Goal: Task Accomplishment & Management: Manage account settings

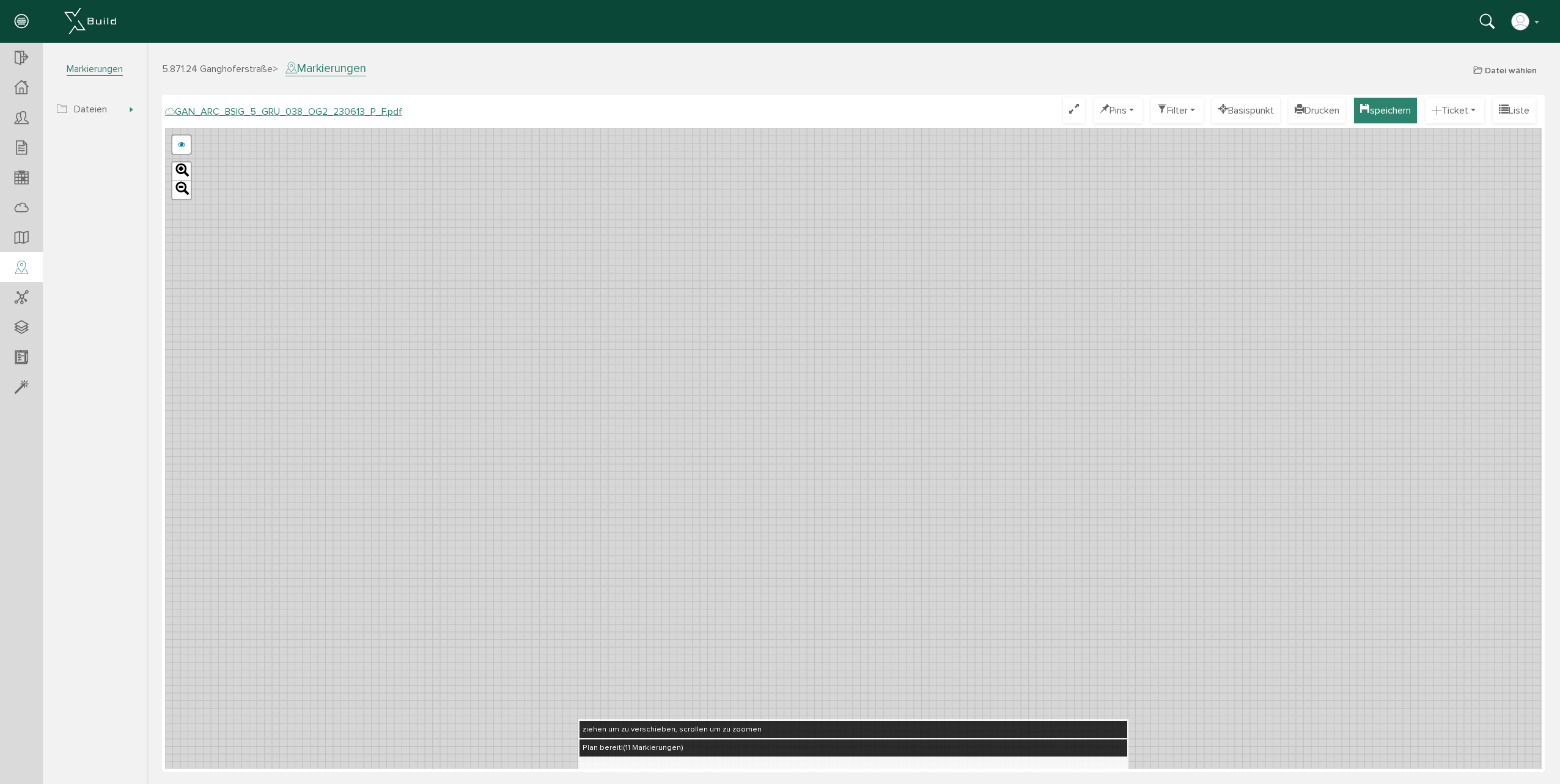
click at [1378, 110] on button "speichern" at bounding box center [1385, 110] width 63 height 25
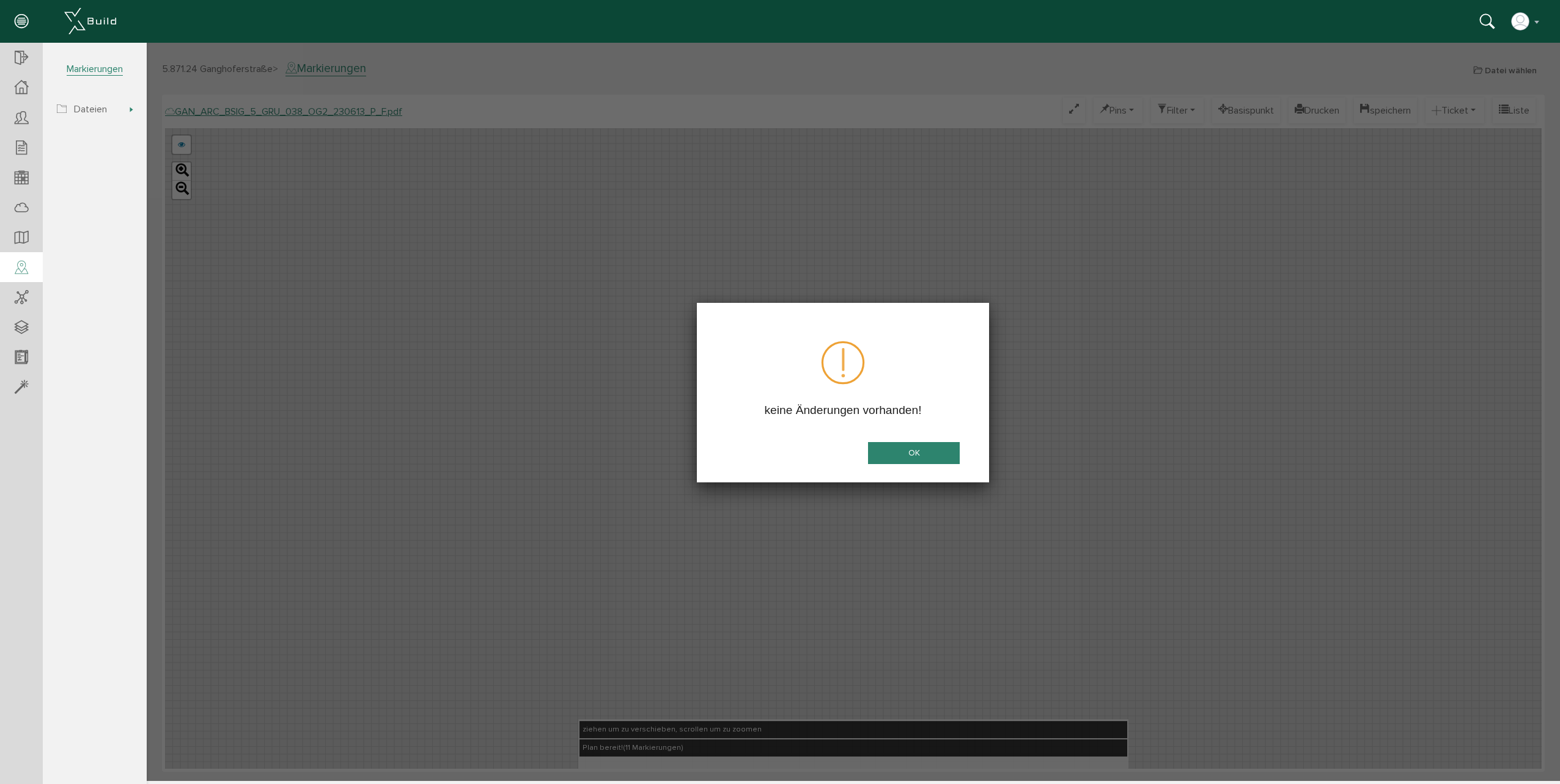
click at [931, 459] on button "OK" at bounding box center [913, 453] width 92 height 22
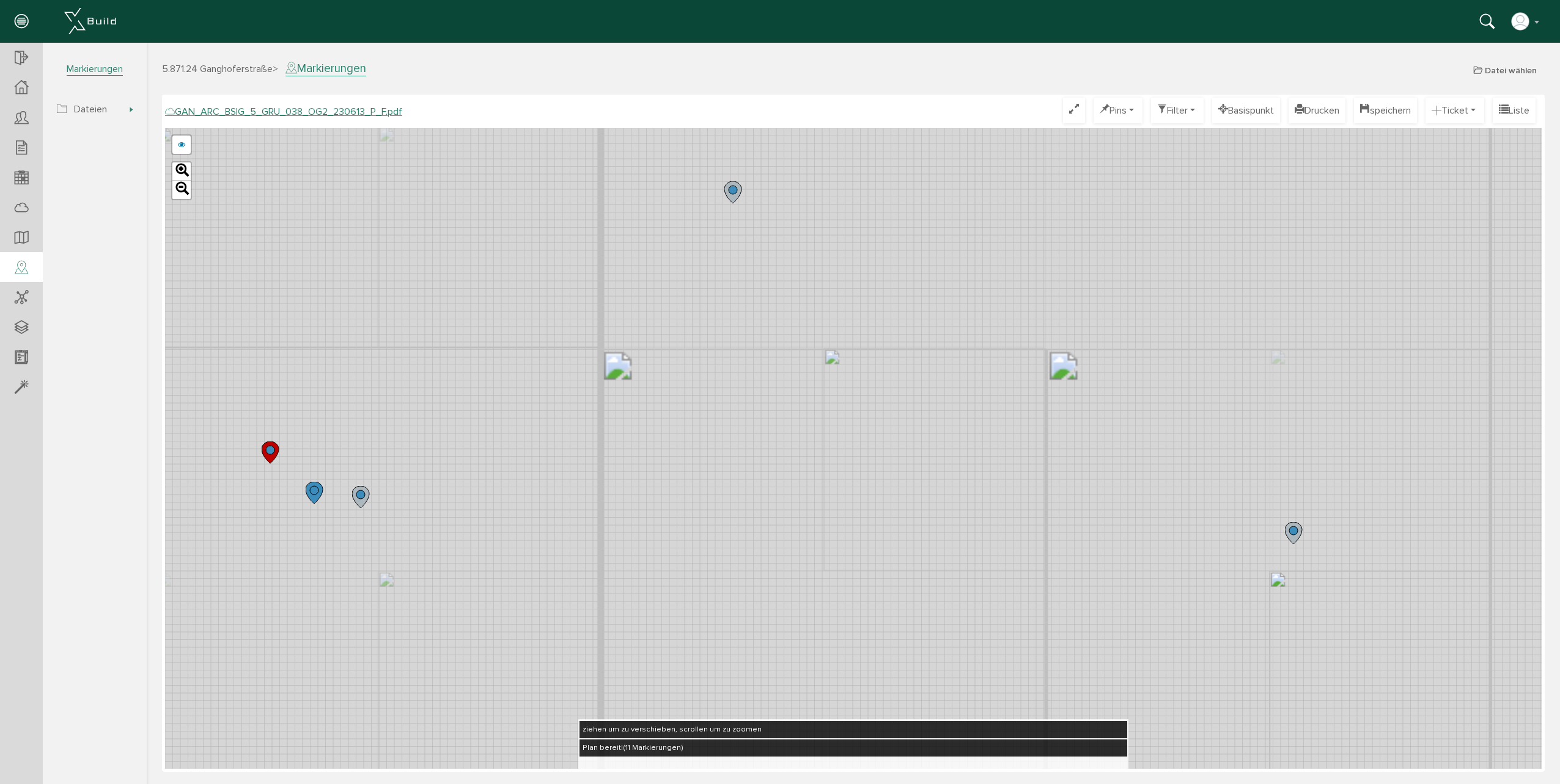
drag, startPoint x: 799, startPoint y: 437, endPoint x: 536, endPoint y: 431, distance: 263.1
click at [538, 446] on div "GAN_ARC_BSIG_5_GRU_038_OG2_230613_O_F.pdf GAN_ARC_BSIG_5_GRU_038_OG2_230613_N_F…" at bounding box center [852, 448] width 1376 height 641
drag, startPoint x: 988, startPoint y: 374, endPoint x: 754, endPoint y: 449, distance: 245.7
click at [747, 456] on div "GAN_ARC_BSIG_5_GRU_038_OG2_230613_O_F.pdf GAN_ARC_BSIG_5_GRU_038_OG2_230613_N_F…" at bounding box center [852, 448] width 1376 height 641
click at [1392, 114] on button "speichern" at bounding box center [1385, 110] width 63 height 25
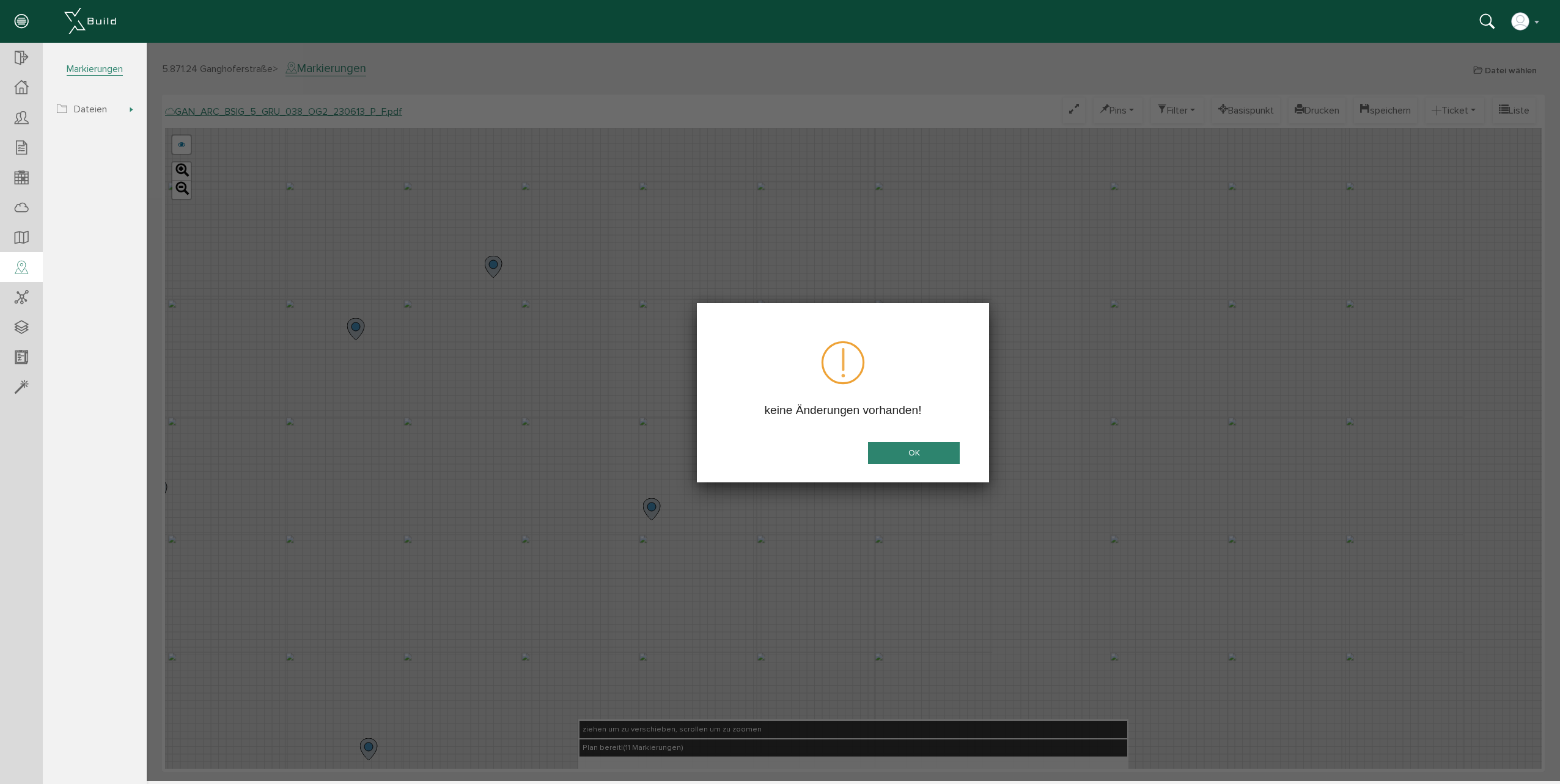
click at [917, 451] on button "OK" at bounding box center [913, 453] width 92 height 22
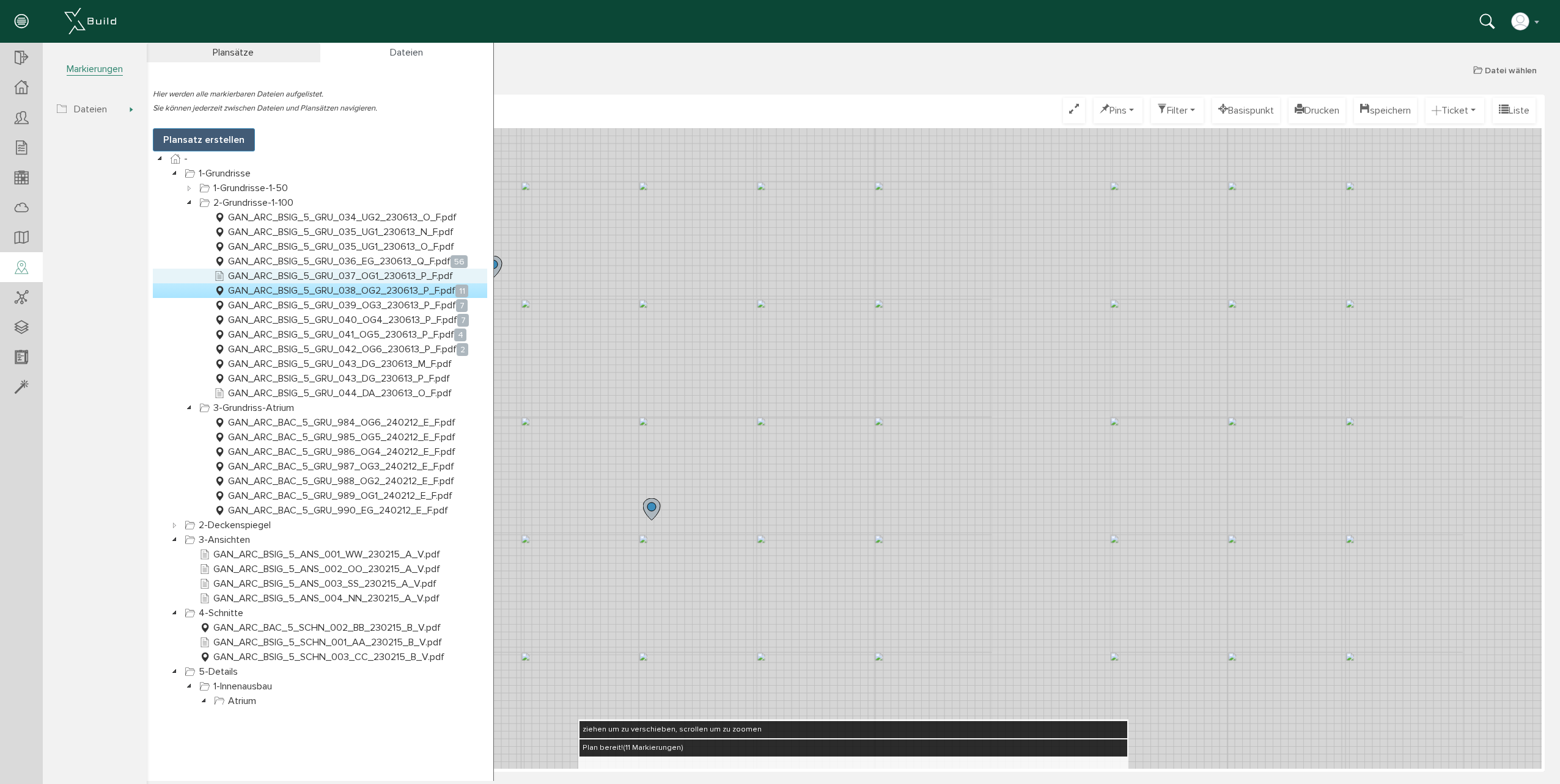
click at [319, 275] on link "GAN_ARC_BSIG_5_GRU_037_OG1_230613_P_F.pdf" at bounding box center [333, 275] width 243 height 15
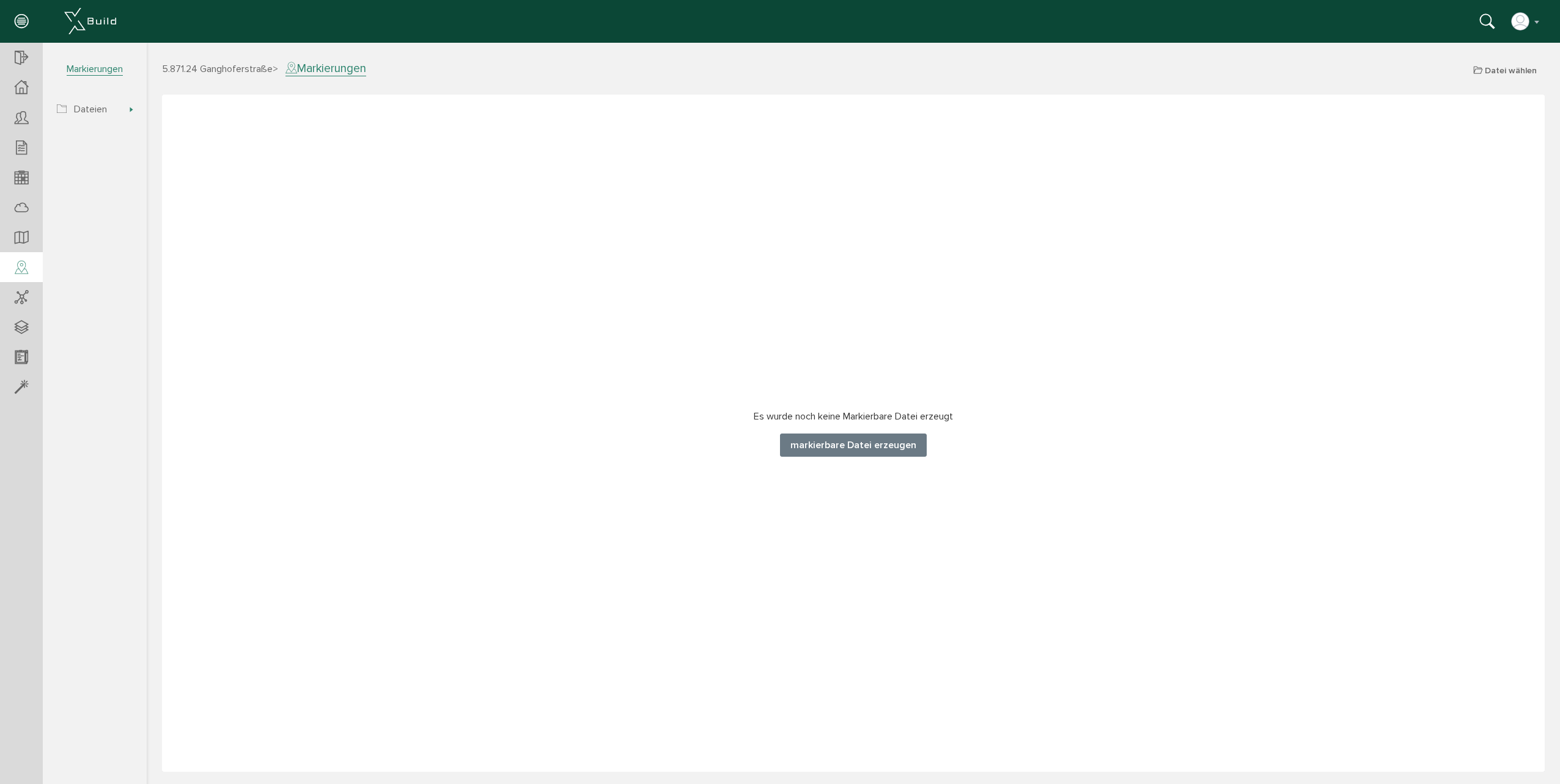
click at [848, 444] on button "markierbare Datei erzeugen" at bounding box center [852, 446] width 146 height 23
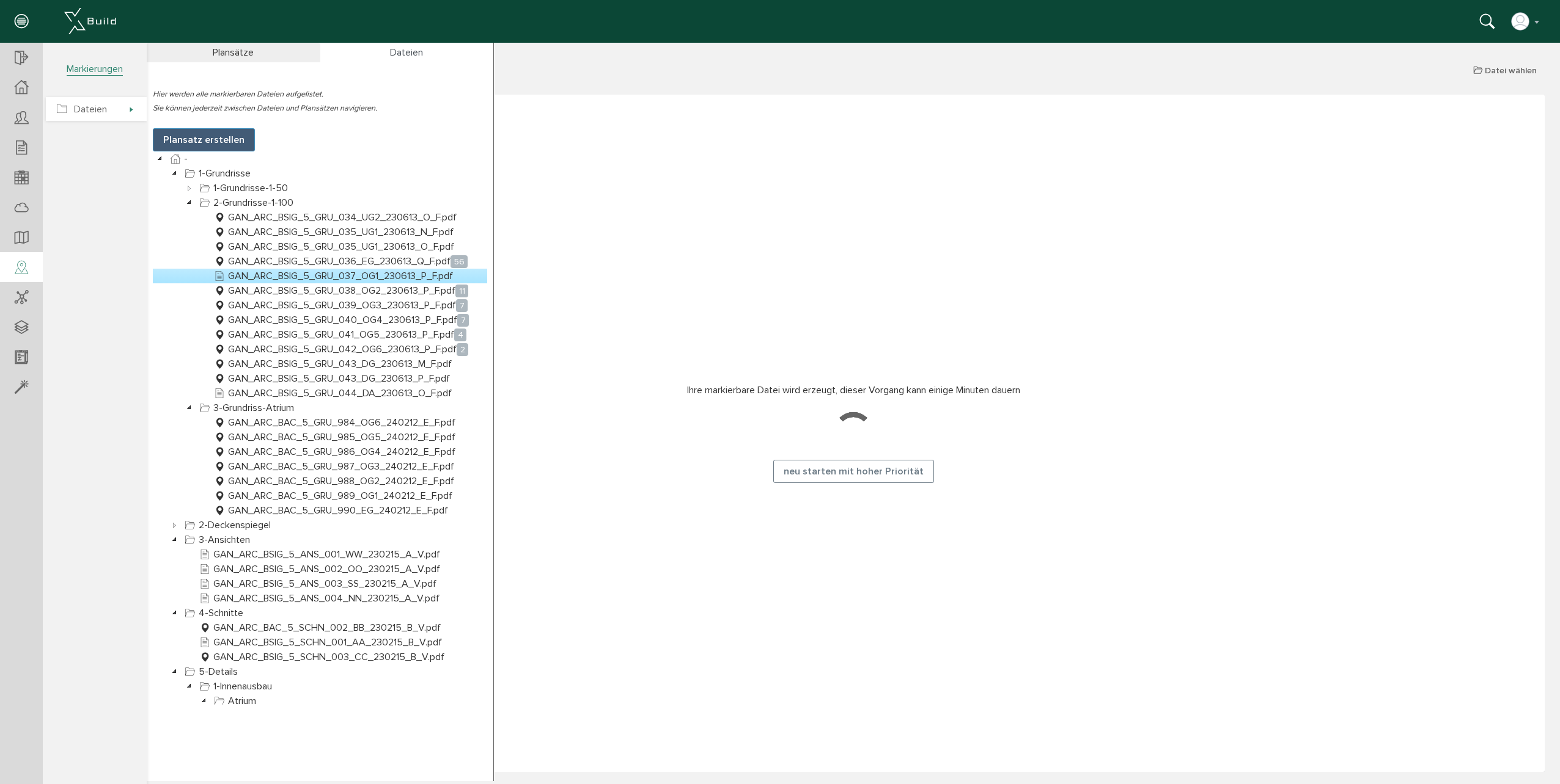
click at [130, 105] on span "Dateien" at bounding box center [96, 109] width 101 height 24
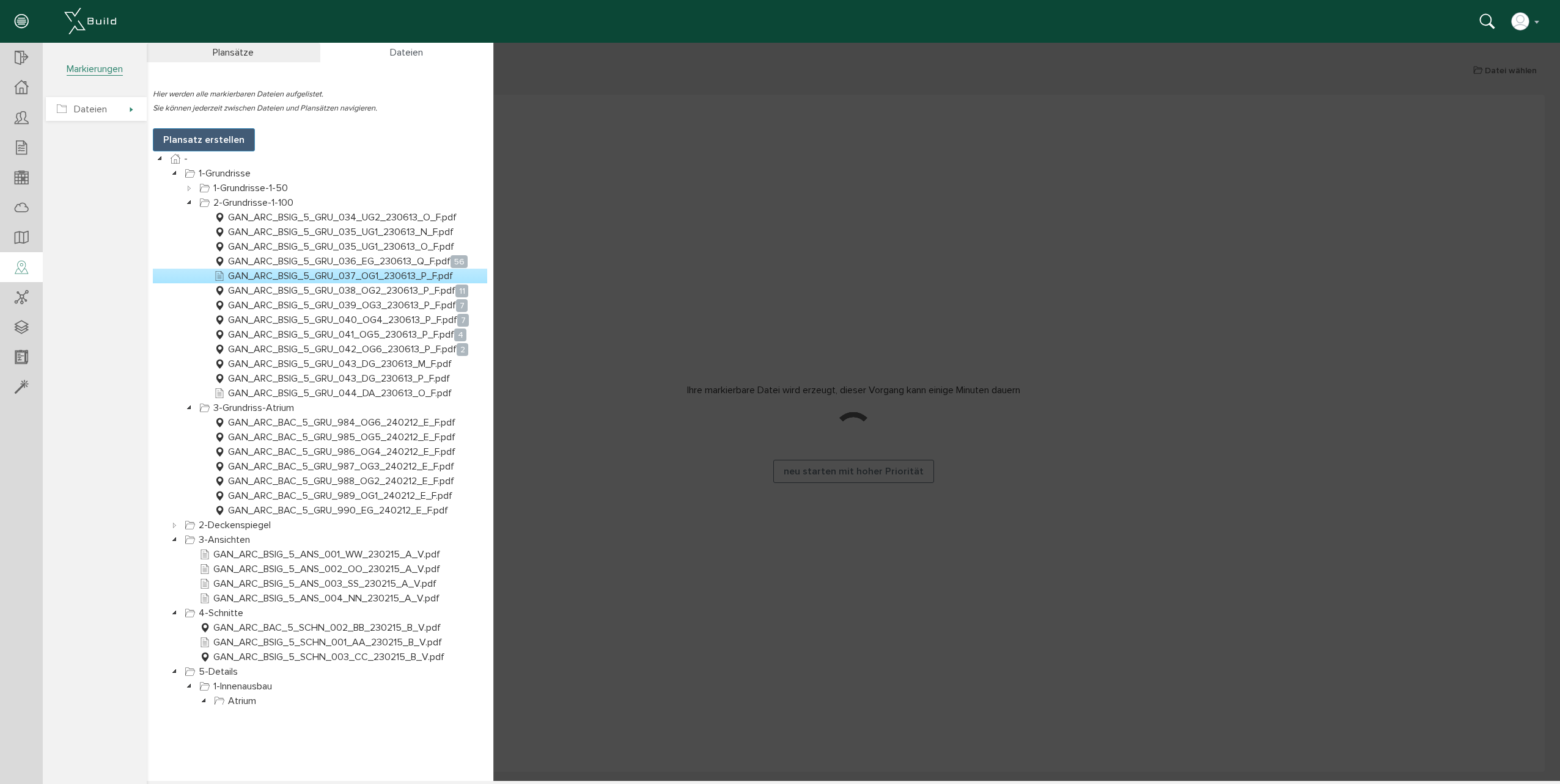
click at [130, 105] on span "Dateien" at bounding box center [96, 109] width 101 height 24
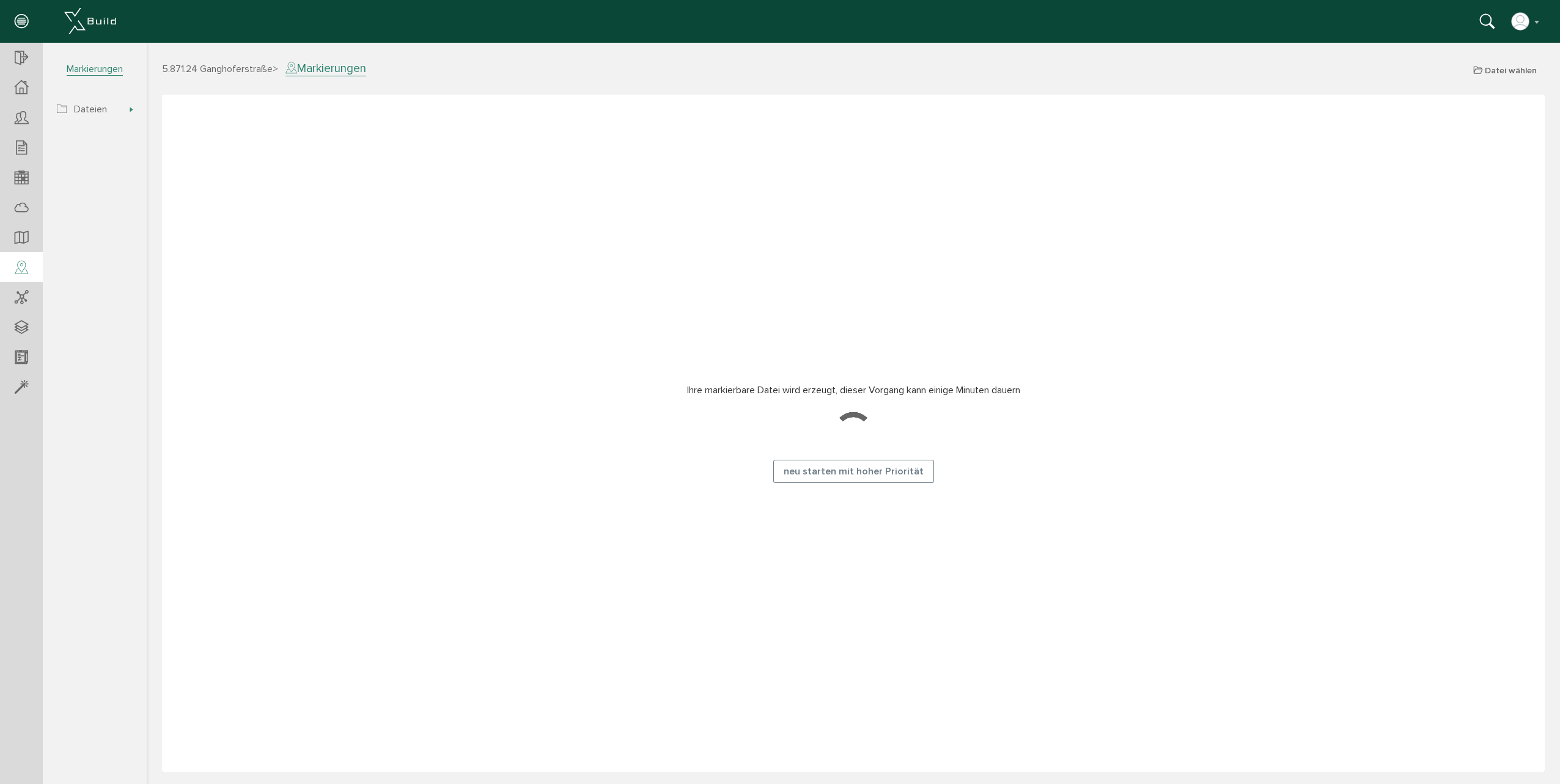
click at [802, 456] on div at bounding box center [853, 433] width 334 height 52
click at [803, 463] on button "neu starten mit hoher Priorität" at bounding box center [853, 472] width 161 height 23
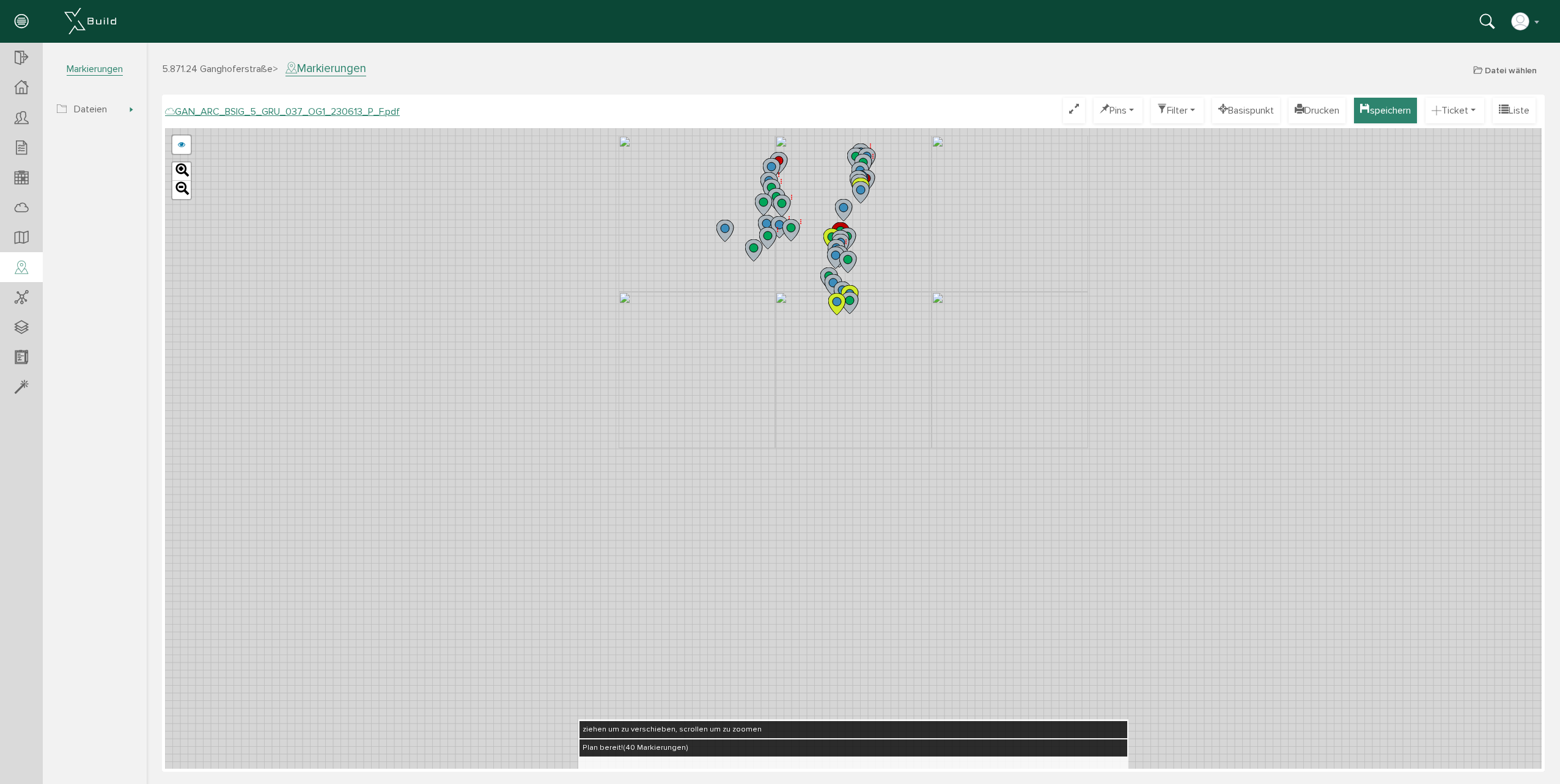
click at [1373, 116] on button "speichern" at bounding box center [1385, 110] width 63 height 25
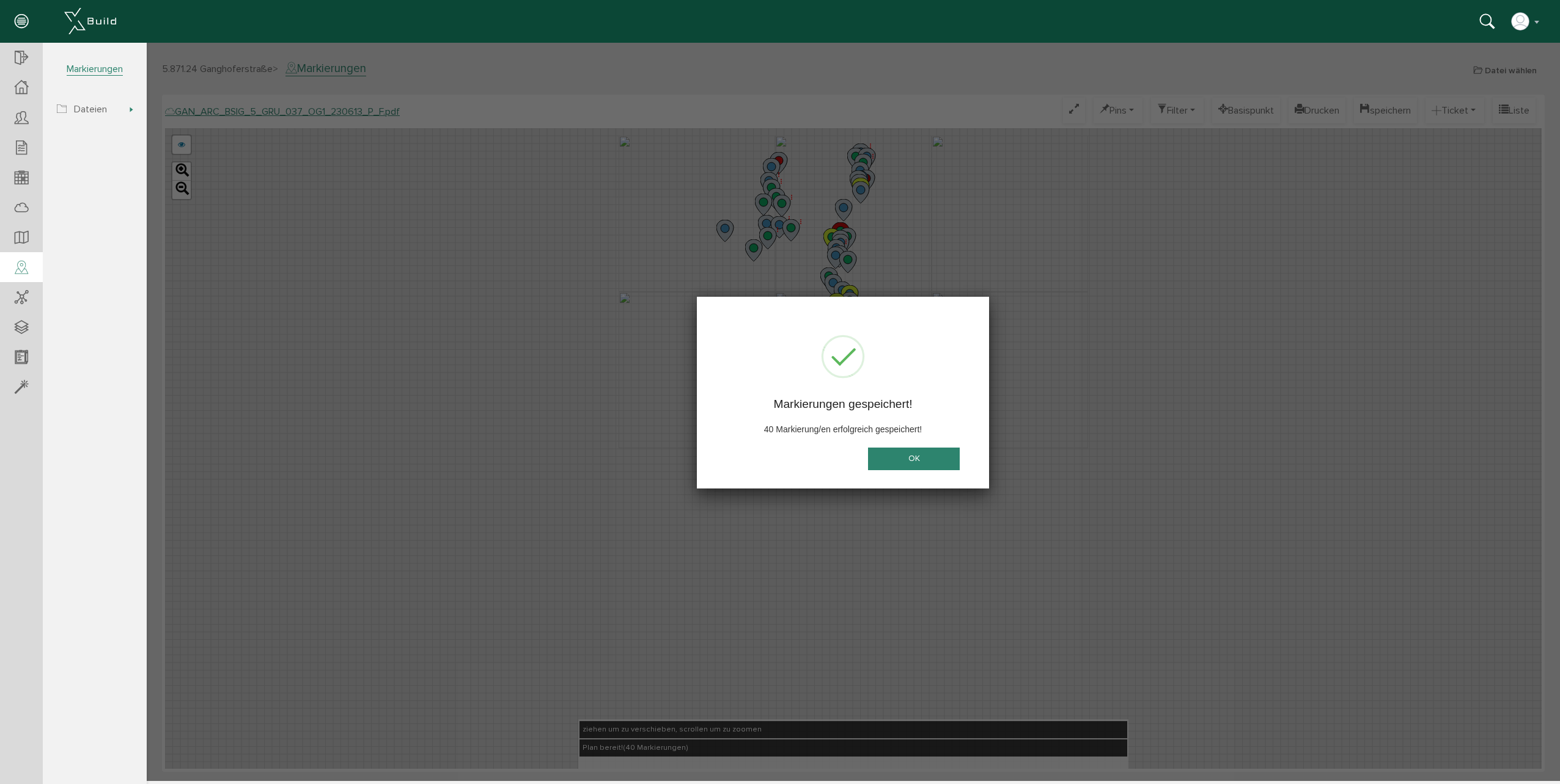
click at [920, 460] on button "OK" at bounding box center [913, 458] width 92 height 22
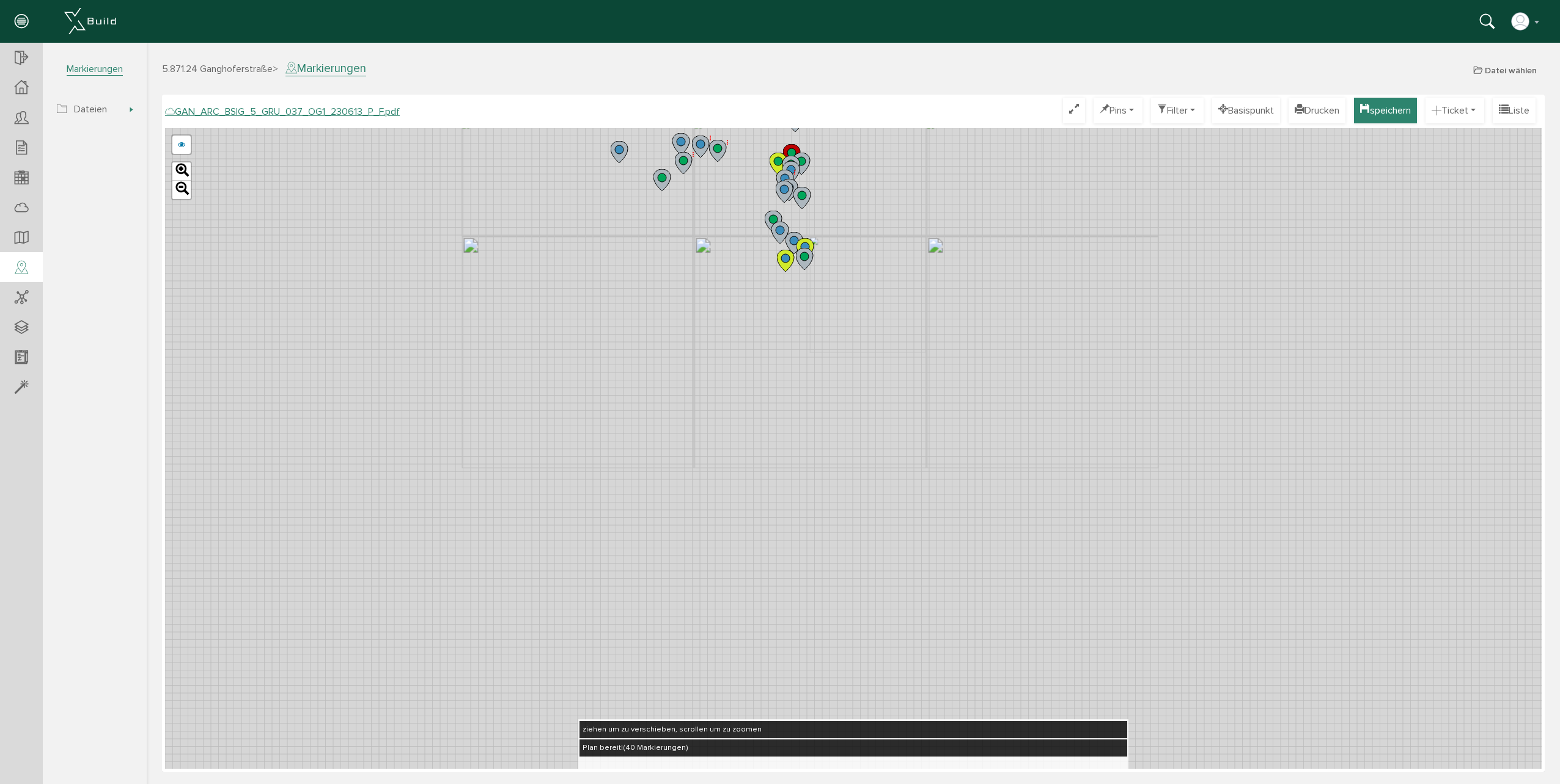
click at [1386, 113] on button "speichern" at bounding box center [1385, 110] width 63 height 25
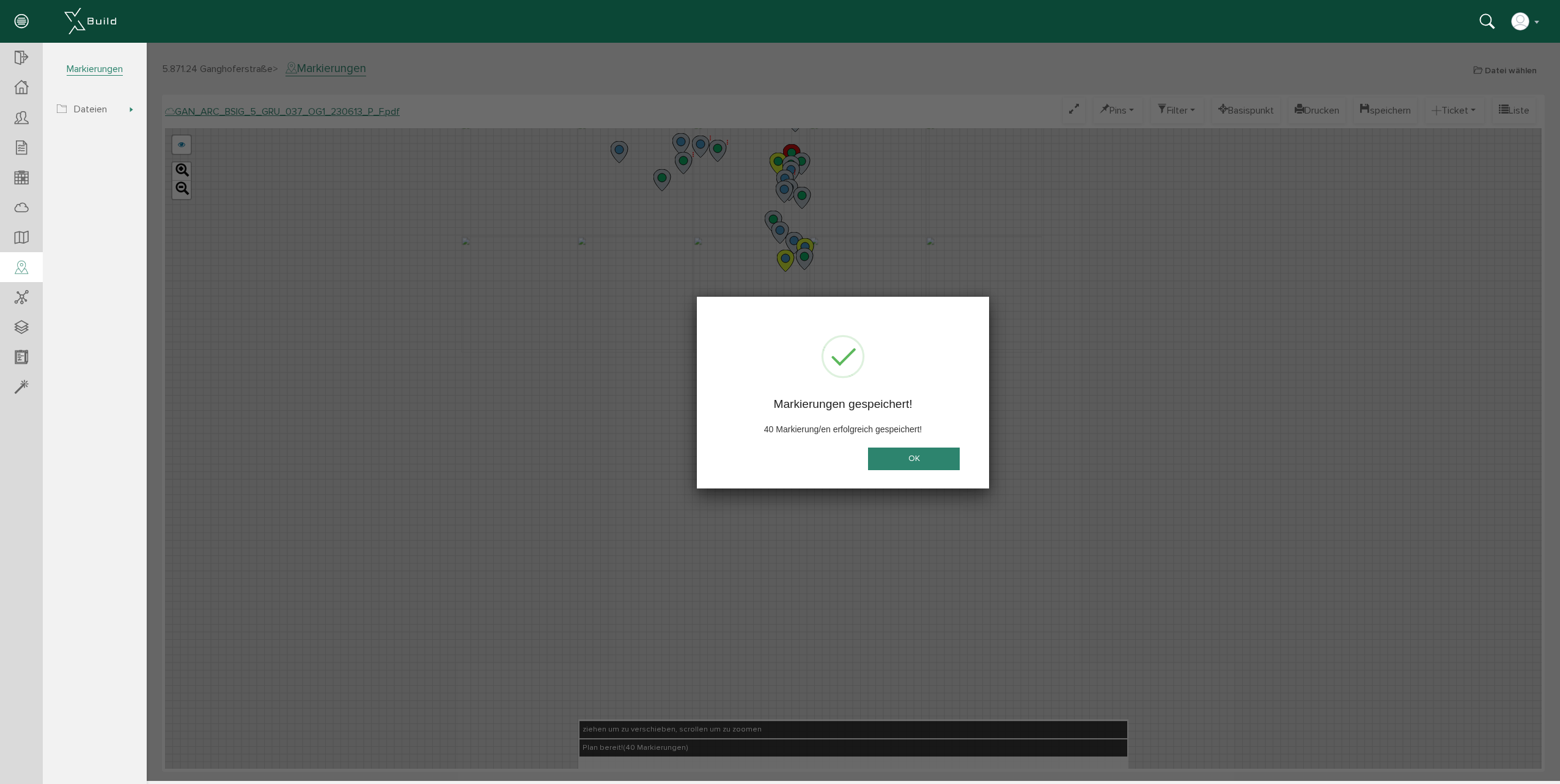
click at [901, 463] on button "OK" at bounding box center [913, 458] width 92 height 22
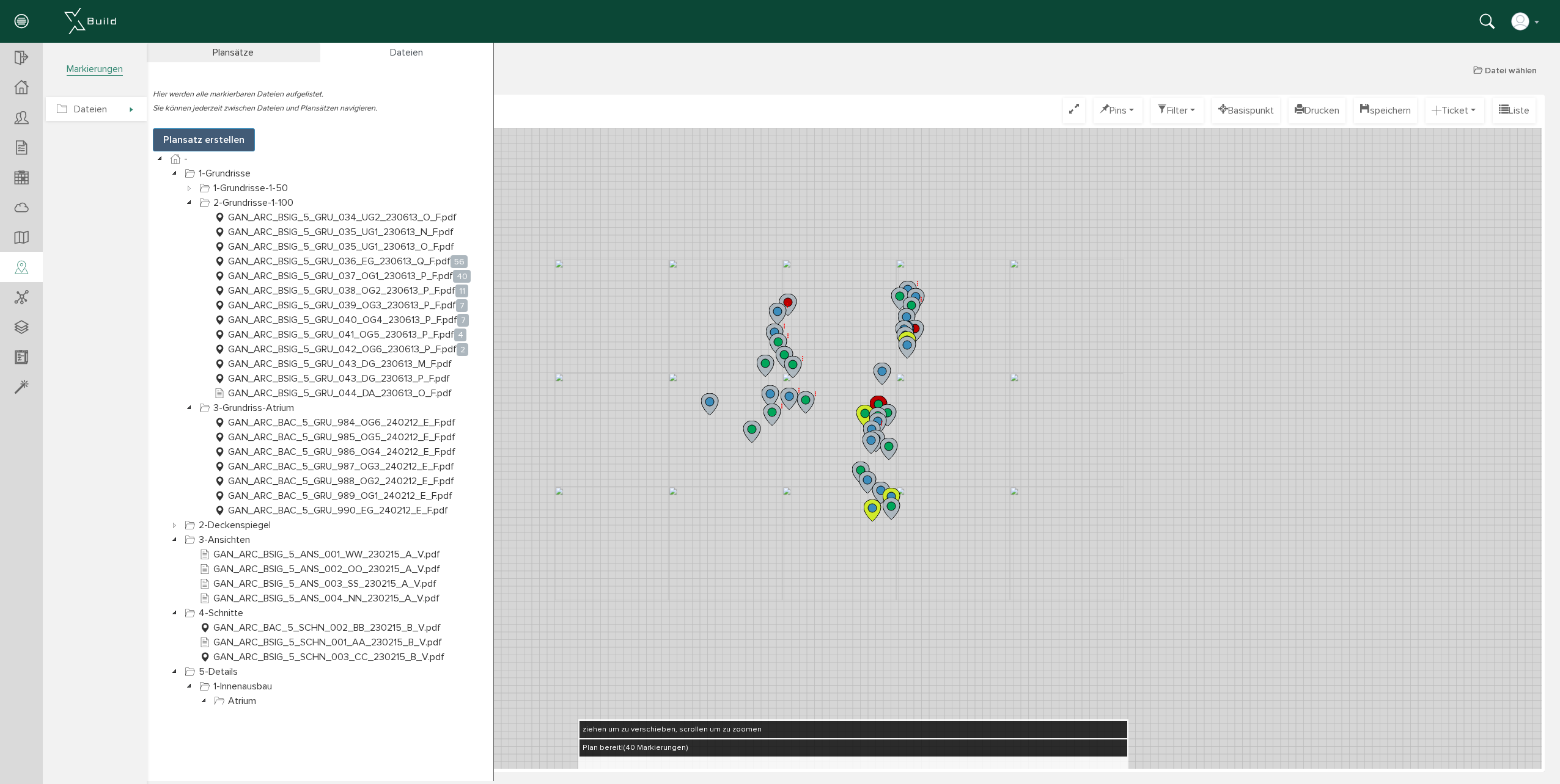
click at [115, 105] on span "Dateien" at bounding box center [96, 109] width 101 height 24
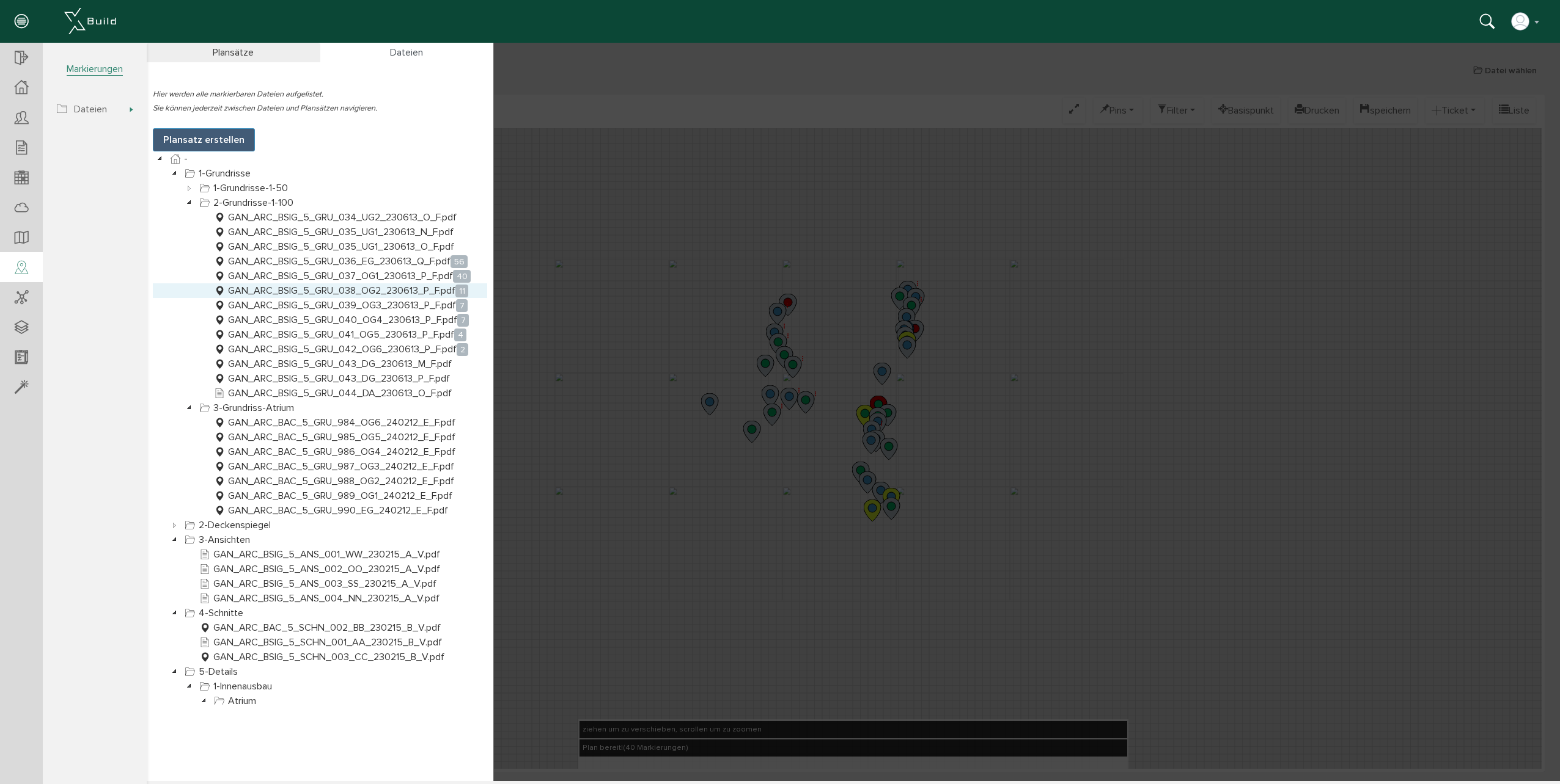
click at [325, 289] on link "GAN_ARC_BSIG_5_GRU_038_OG2_230613_P_F.pdf 11" at bounding box center [340, 290] width 259 height 15
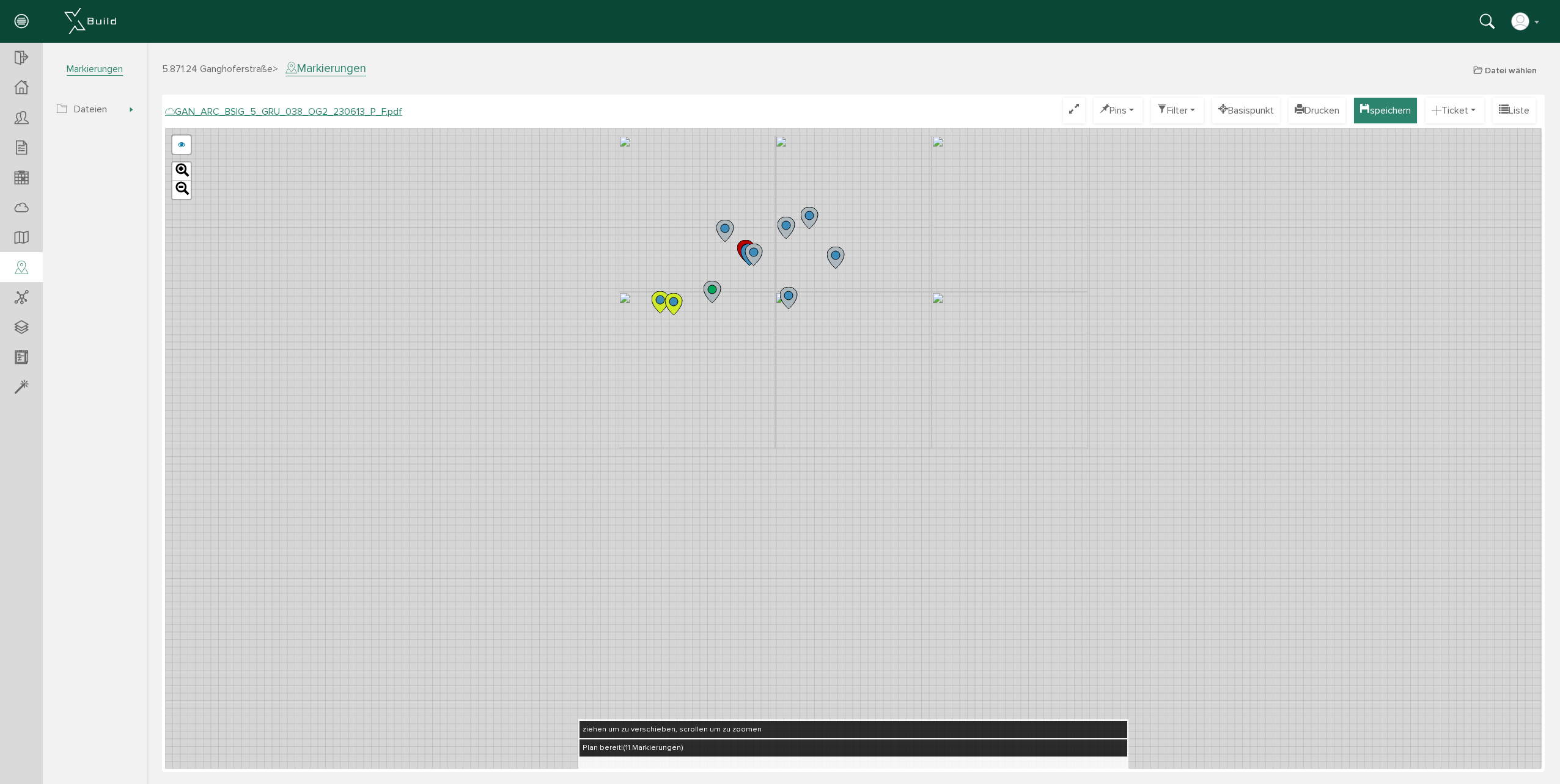
click at [1390, 110] on button "speichern" at bounding box center [1385, 110] width 63 height 25
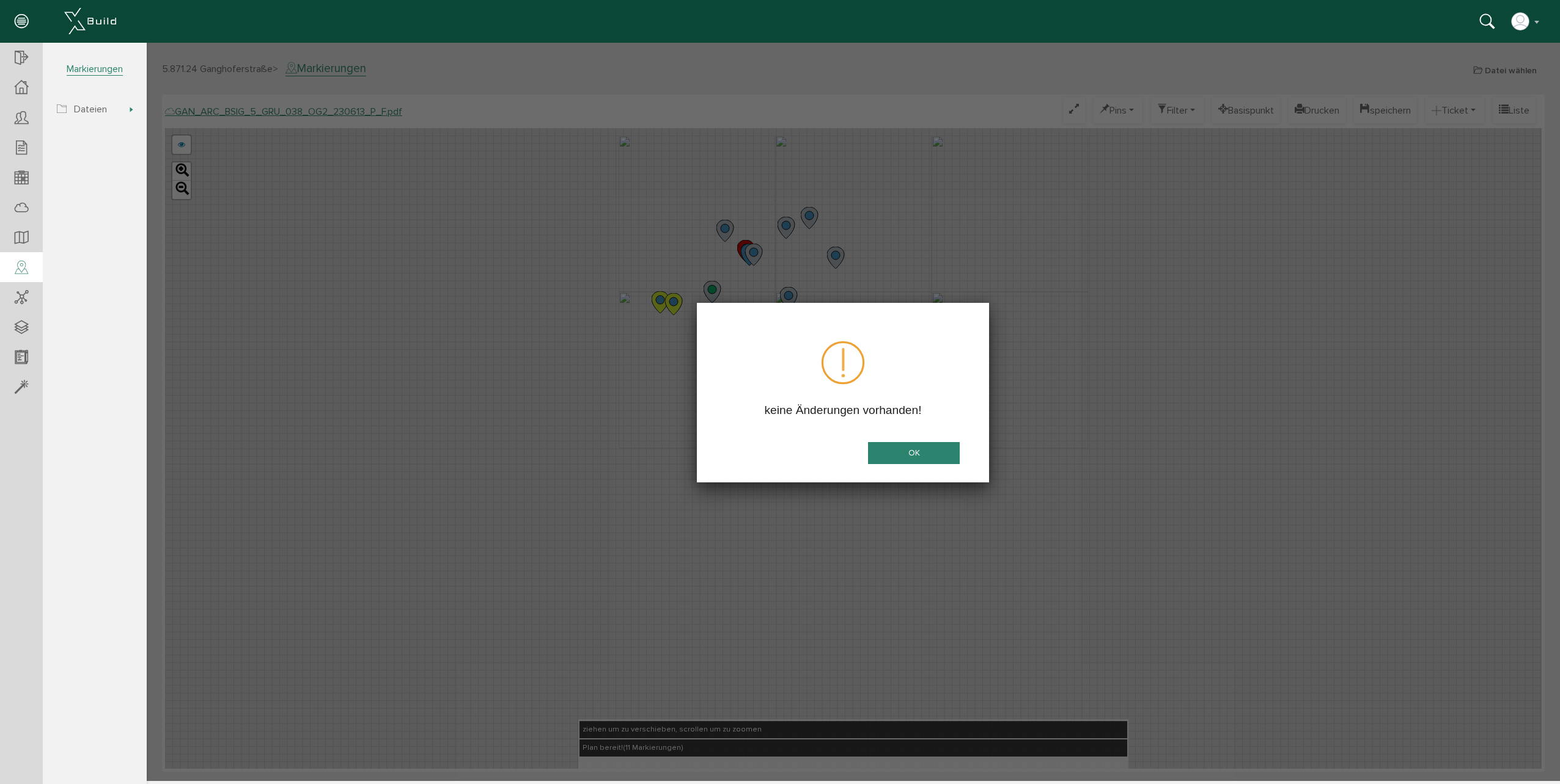
click at [928, 457] on button "OK" at bounding box center [913, 453] width 92 height 22
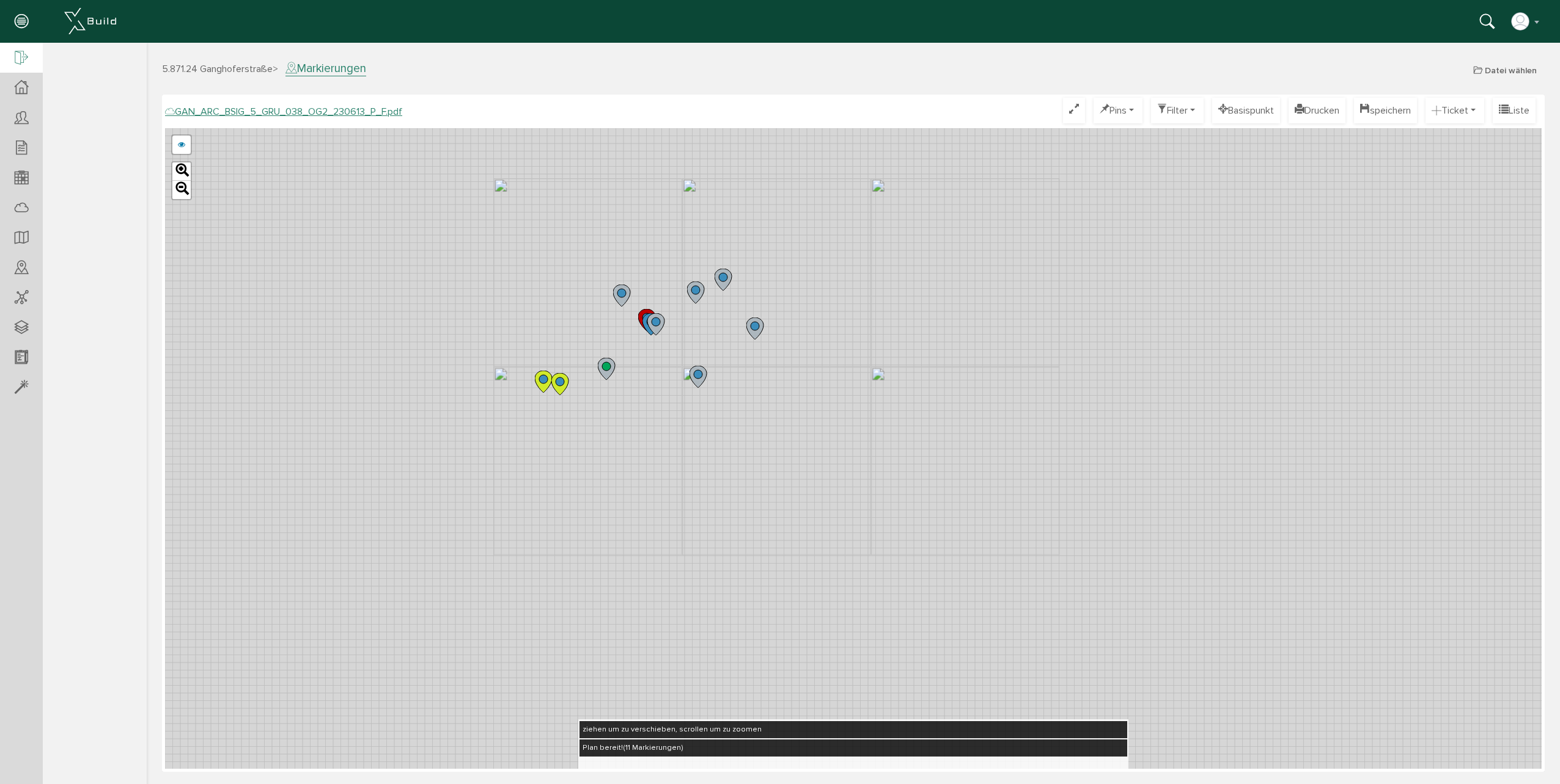
click at [13, 56] on div at bounding box center [21, 58] width 43 height 31
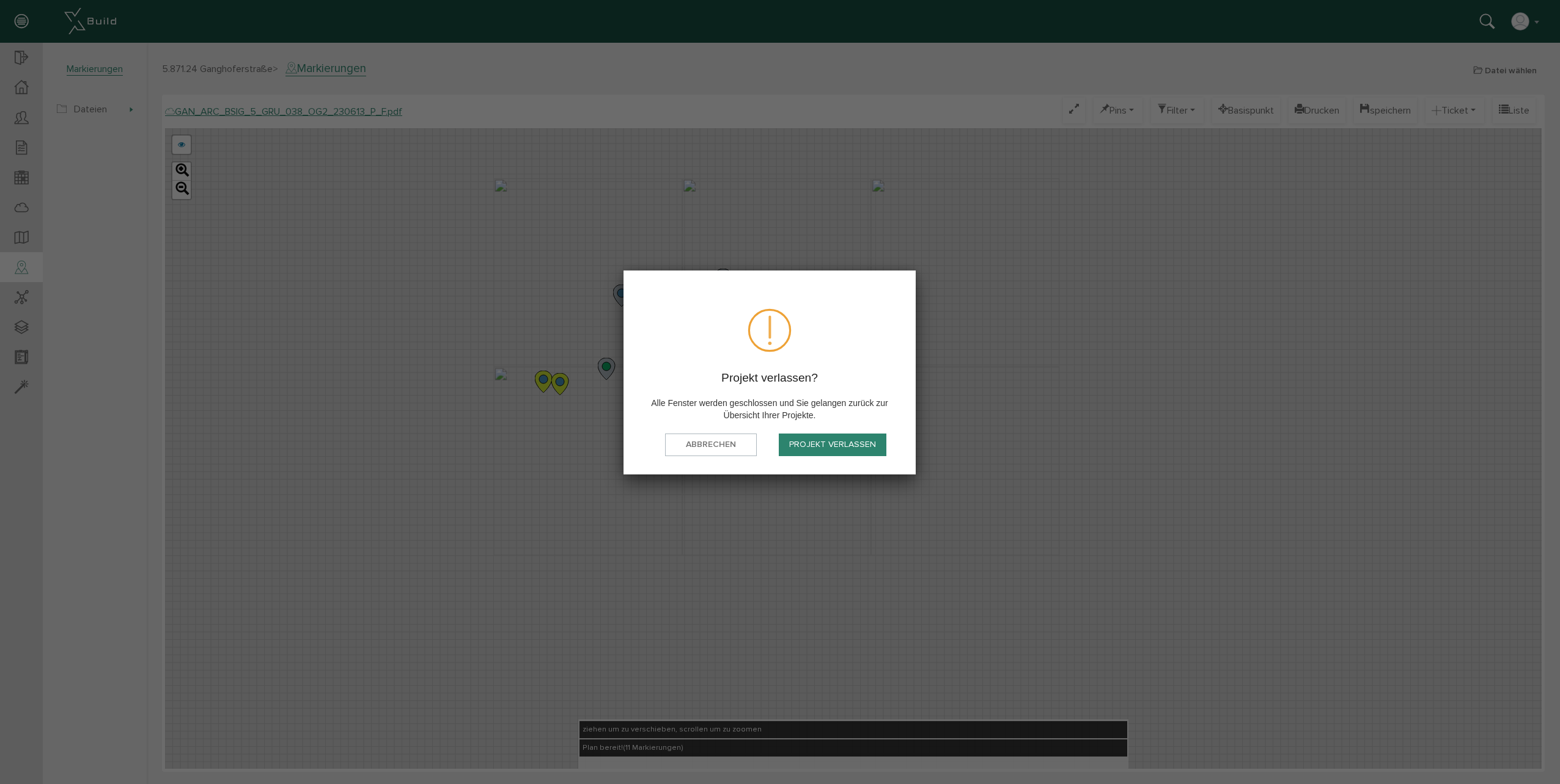
click at [798, 448] on button "Projekt verlassen" at bounding box center [832, 445] width 108 height 22
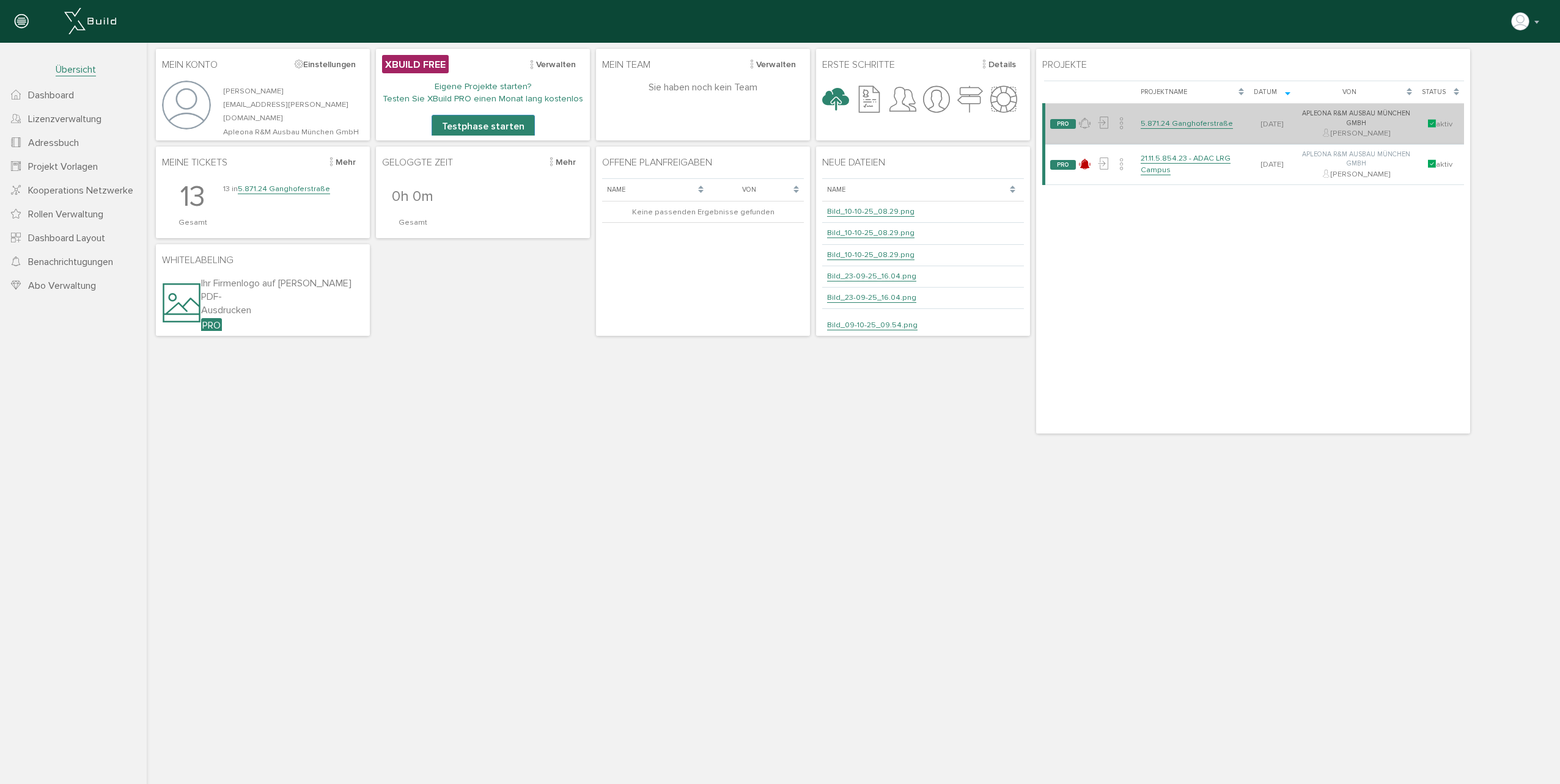
click at [1158, 120] on link "5.871.24 Ganghoferstraße" at bounding box center [1186, 123] width 92 height 11
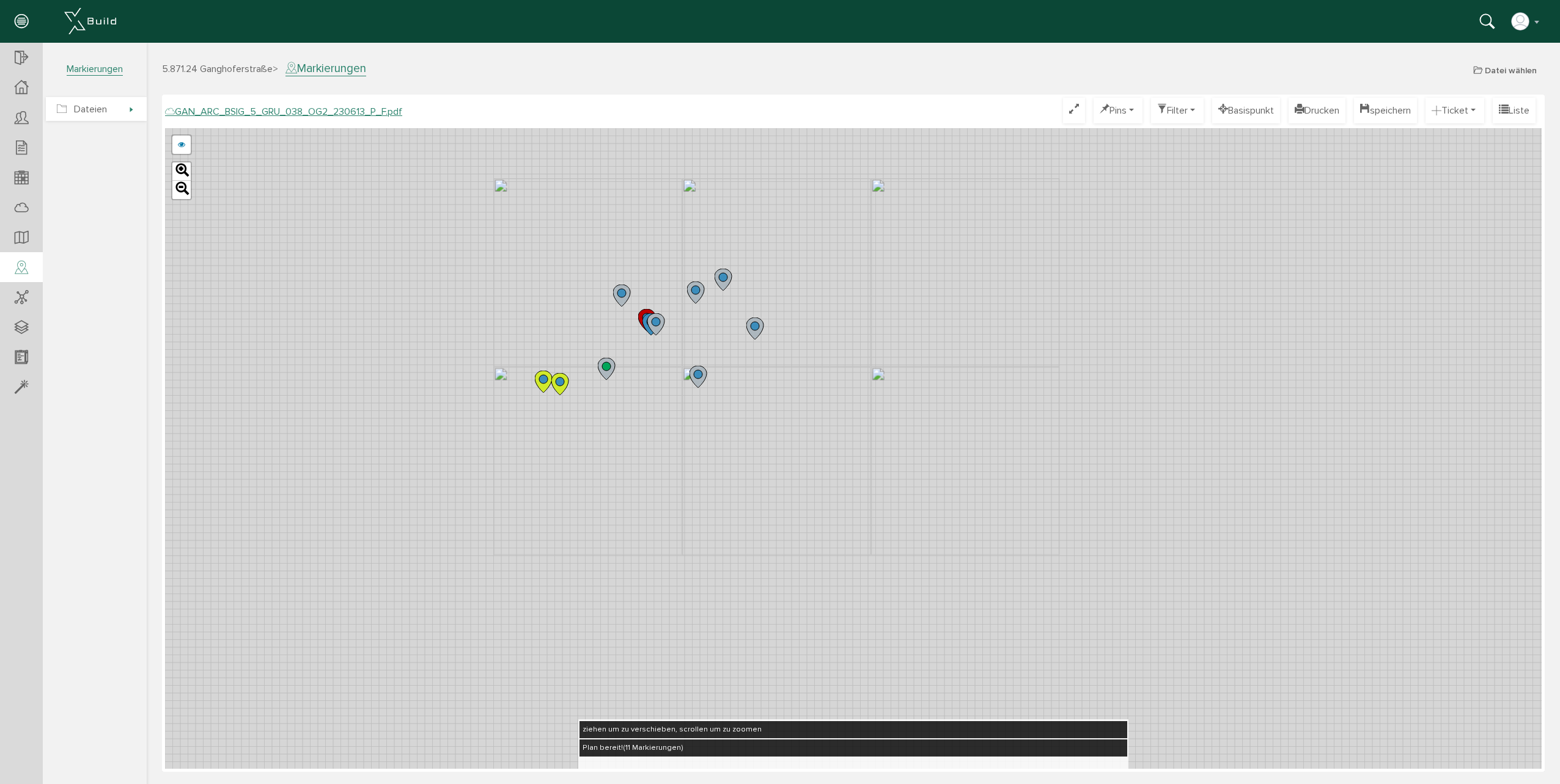
click at [118, 110] on span "Dateien" at bounding box center [96, 109] width 101 height 24
click at [92, 139] on span "Tickets" at bounding box center [89, 136] width 32 height 13
click at [31, 93] on div at bounding box center [21, 87] width 43 height 30
click at [107, 215] on span "Markierungen" at bounding box center [102, 216] width 56 height 13
click at [555, 23] on div "[PERSON_NAME] Konto deaktivieren Passwort ändern über XBuild XBuild neu einrich…" at bounding box center [775, 21] width 1532 height 18
